Goal: Task Accomplishment & Management: Use online tool/utility

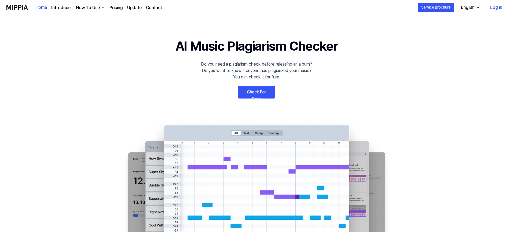
click at [254, 91] on link "Check For Free" at bounding box center [257, 92] width 38 height 13
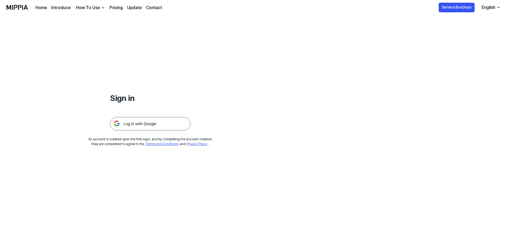
click at [153, 125] on img at bounding box center [150, 123] width 80 height 13
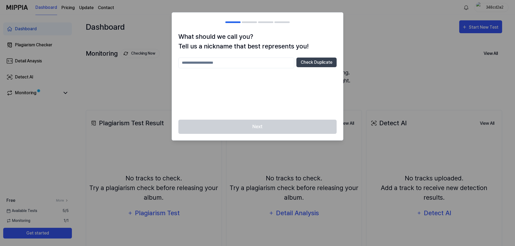
click at [337, 22] on h2 at bounding box center [257, 22] width 171 height 19
click at [366, 14] on div at bounding box center [257, 123] width 515 height 246
click at [276, 67] on input "text" at bounding box center [236, 63] width 116 height 11
click at [269, 78] on div "Check Duplicate" at bounding box center [257, 86] width 158 height 56
click at [270, 66] on input "text" at bounding box center [236, 63] width 116 height 11
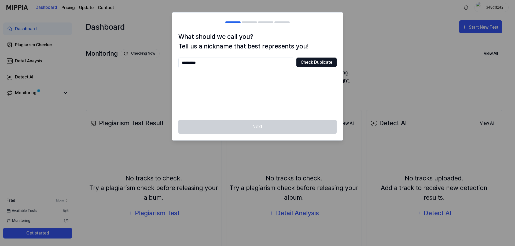
type input "**********"
click at [301, 63] on button "Check Duplicate" at bounding box center [316, 63] width 40 height 10
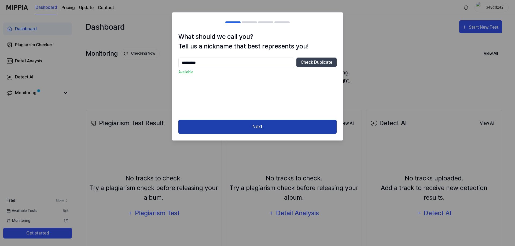
click at [255, 126] on button "Next" at bounding box center [257, 127] width 158 height 14
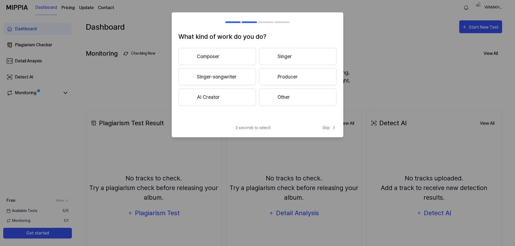
click at [237, 62] on button "Composer" at bounding box center [216, 56] width 77 height 17
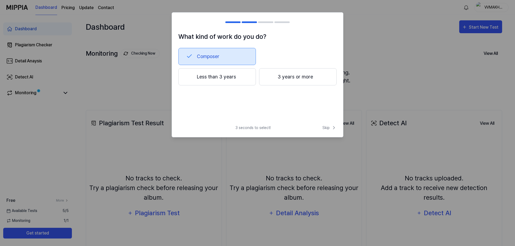
click at [282, 78] on button "3 years or more" at bounding box center [297, 76] width 77 height 17
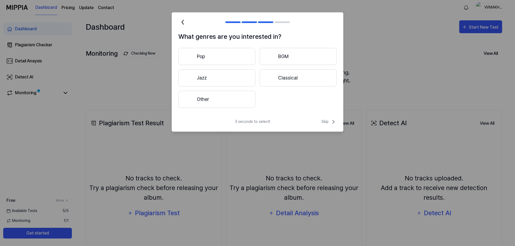
click at [242, 99] on button "Other" at bounding box center [216, 99] width 77 height 17
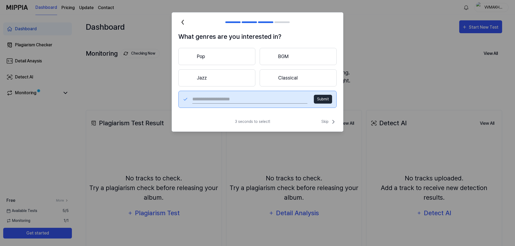
click at [280, 102] on input "text" at bounding box center [249, 99] width 115 height 9
type input "*****"
click at [321, 97] on button "Submit" at bounding box center [323, 99] width 18 height 9
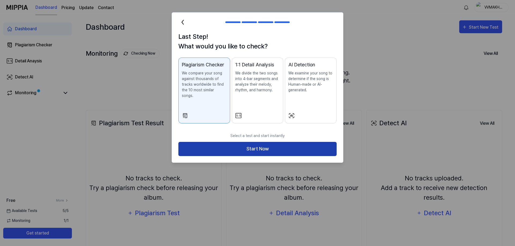
click at [278, 142] on button "Start Now" at bounding box center [257, 149] width 158 height 14
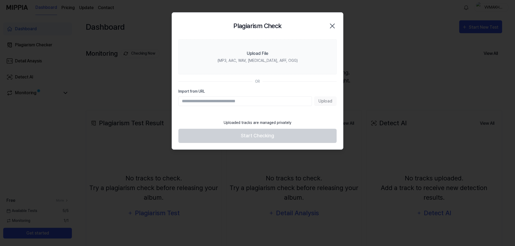
click at [262, 102] on input "Import from URL" at bounding box center [245, 102] width 134 height 10
click at [268, 112] on section "Upload File (MP3, AAC, WAV, FLAC, AIFF, OGG) OR Import from URL Upload" at bounding box center [257, 77] width 171 height 77
click at [262, 124] on div "Uploaded tracks are managed privately" at bounding box center [257, 123] width 74 height 12
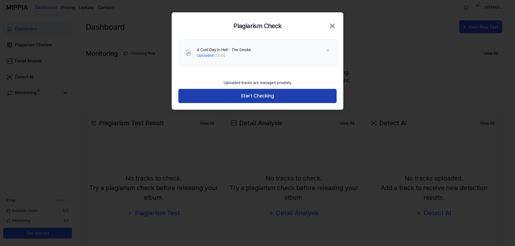
click at [282, 93] on button "Start Checking" at bounding box center [257, 96] width 158 height 14
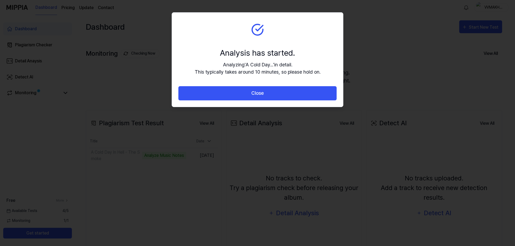
click at [276, 65] on div "Analyzing ' A Cold Day... ' in detail. This typically takes around 10 minutes, …" at bounding box center [258, 68] width 126 height 14
drag, startPoint x: 297, startPoint y: 71, endPoint x: 321, endPoint y: 71, distance: 24.1
click at [315, 71] on div "Analyzing ' A Cold Day... ' in detail. This typically takes around 10 minutes, …" at bounding box center [258, 68] width 126 height 14
click at [323, 71] on section "Analysis has started. Analyzing ' A Cold Day... ' in detail. This typically tak…" at bounding box center [257, 50] width 171 height 74
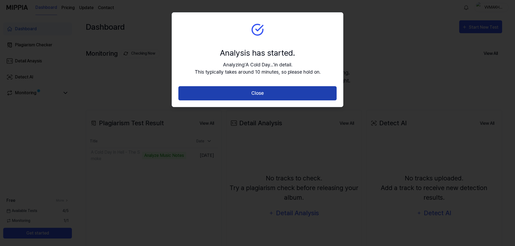
click at [318, 88] on button "Close" at bounding box center [257, 93] width 158 height 14
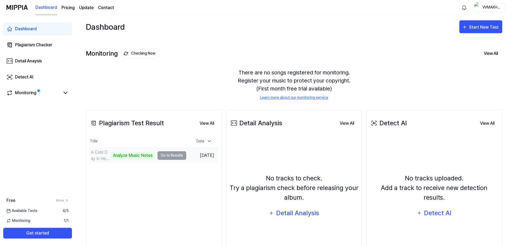
click at [167, 156] on td "A Cold Day In Hell - The Smoke Analyze Music Notes Go to Results" at bounding box center [137, 155] width 97 height 15
click at [172, 156] on td "A Cold Day In Hell - The Smoke Analyze Music Notes Go to Results" at bounding box center [137, 155] width 97 height 15
click at [145, 155] on div "Analyze Music Notes" at bounding box center [133, 156] width 44 height 8
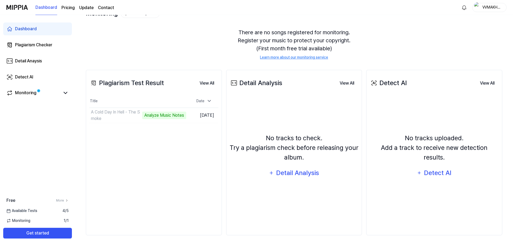
click at [201, 153] on div "Plagiarism Test Result View All Plagiarism Test Result Title Date A Cold Day In…" at bounding box center [154, 153] width 136 height 166
click at [67, 93] on icon at bounding box center [65, 93] width 6 height 6
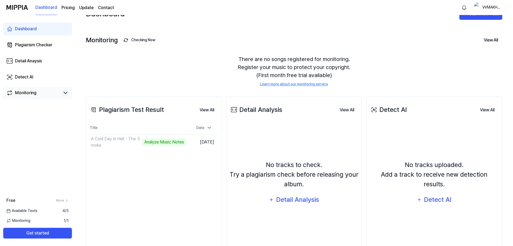
click at [169, 108] on div "Plagiarism Test Result View All" at bounding box center [153, 109] width 129 height 15
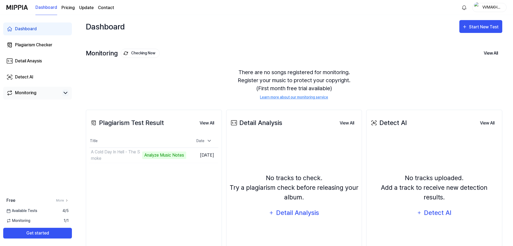
scroll to position [0, 0]
click at [174, 155] on button "Go to Results" at bounding box center [171, 155] width 29 height 9
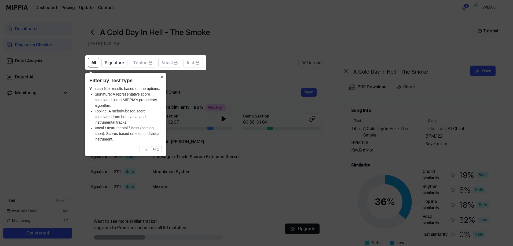
click at [160, 77] on button "×" at bounding box center [161, 77] width 9 height 8
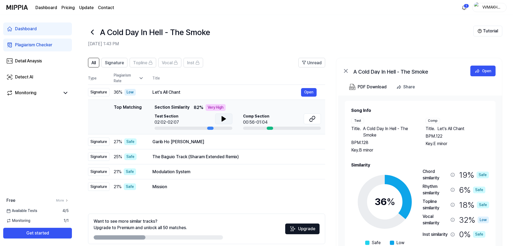
click at [222, 120] on icon at bounding box center [224, 119] width 4 height 5
click at [223, 119] on icon at bounding box center [224, 119] width 4 height 5
click at [223, 119] on icon at bounding box center [222, 119] width 1 height 4
click at [253, 116] on span "Comp Section" at bounding box center [256, 117] width 26 height 6
drag, startPoint x: 268, startPoint y: 128, endPoint x: 272, endPoint y: 128, distance: 3.8
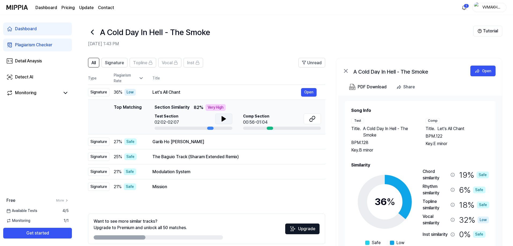
click at [272, 128] on div at bounding box center [270, 128] width 6 height 3
drag, startPoint x: 253, startPoint y: 120, endPoint x: 251, endPoint y: 120, distance: 2.7
click at [253, 120] on div "00:56-01:04" at bounding box center [256, 122] width 26 height 6
click at [223, 118] on icon at bounding box center [224, 119] width 4 height 5
click at [312, 120] on icon at bounding box center [313, 117] width 3 height 3
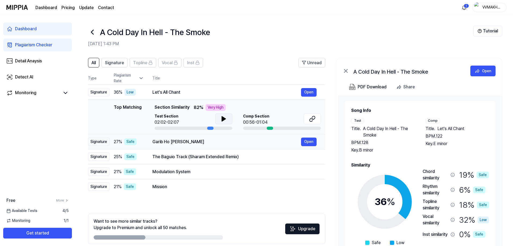
click at [190, 146] on div "Garib Ho [PERSON_NAME] Open" at bounding box center [234, 142] width 164 height 9
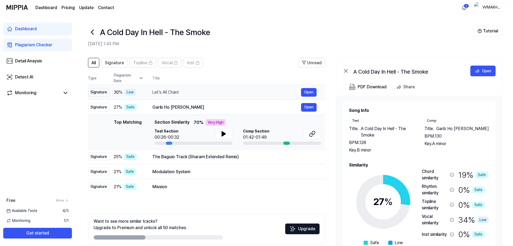
click at [195, 95] on div "Let's All Chant" at bounding box center [226, 92] width 149 height 6
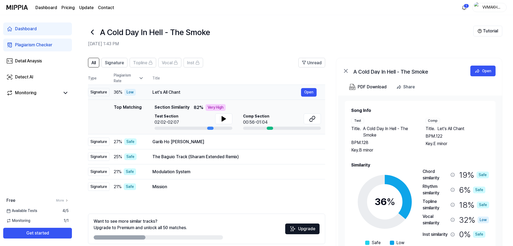
click at [231, 90] on div "Let's All Chant" at bounding box center [226, 92] width 149 height 6
click at [219, 119] on button at bounding box center [223, 119] width 17 height 11
click at [221, 119] on icon at bounding box center [223, 119] width 6 height 6
click at [197, 93] on div "Let's All Chant" at bounding box center [226, 92] width 149 height 6
click at [182, 145] on div "Garib Ho [PERSON_NAME]" at bounding box center [226, 142] width 149 height 6
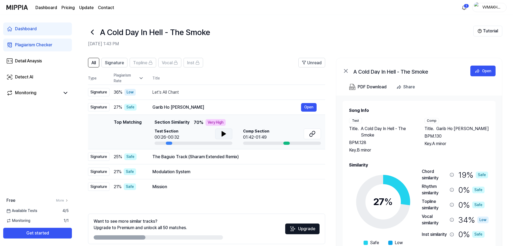
click at [221, 133] on icon at bounding box center [223, 134] width 6 height 6
drag, startPoint x: 222, startPoint y: 132, endPoint x: 261, endPoint y: 131, distance: 39.4
click at [222, 131] on icon at bounding box center [223, 134] width 6 height 6
click at [313, 134] on icon at bounding box center [310, 134] width 3 height 3
click at [175, 159] on div "The Baguio Track (Sharam Extended Remix)" at bounding box center [226, 157] width 149 height 6
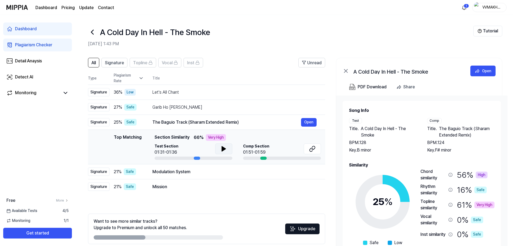
click at [222, 149] on icon at bounding box center [224, 149] width 4 height 5
click at [311, 147] on icon at bounding box center [312, 149] width 6 height 6
click at [225, 151] on icon at bounding box center [223, 149] width 6 height 6
click at [182, 174] on div "Modulation System" at bounding box center [226, 172] width 149 height 6
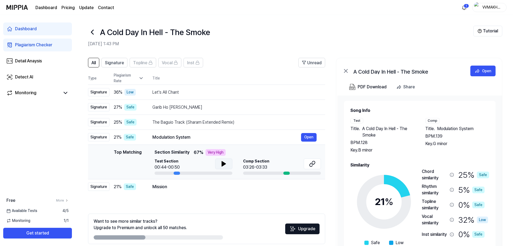
click at [222, 164] on icon at bounding box center [224, 164] width 4 height 5
click at [223, 163] on icon at bounding box center [223, 164] width 6 height 6
click at [311, 163] on icon at bounding box center [312, 164] width 6 height 6
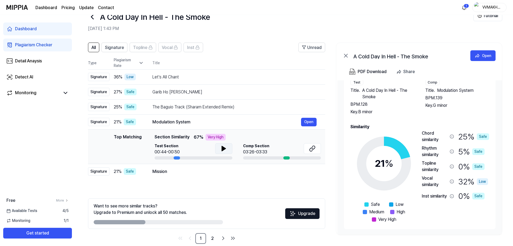
scroll to position [24, 0]
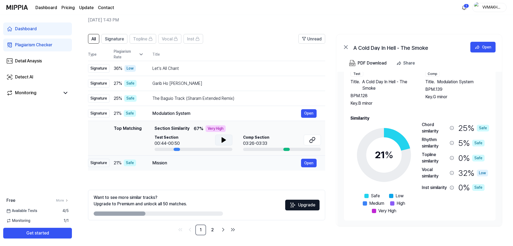
click at [166, 162] on div "Mission" at bounding box center [226, 163] width 149 height 6
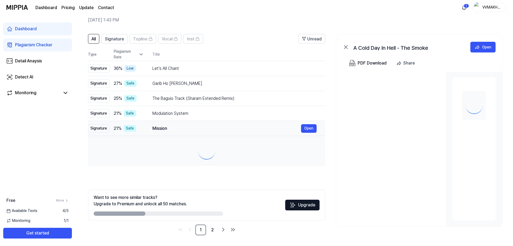
scroll to position [0, 0]
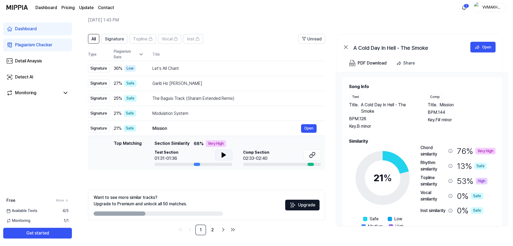
click at [222, 154] on icon at bounding box center [224, 155] width 4 height 5
click at [222, 154] on icon at bounding box center [222, 155] width 1 height 4
click at [308, 154] on button at bounding box center [312, 155] width 17 height 11
